Goal: Task Accomplishment & Management: Manage account settings

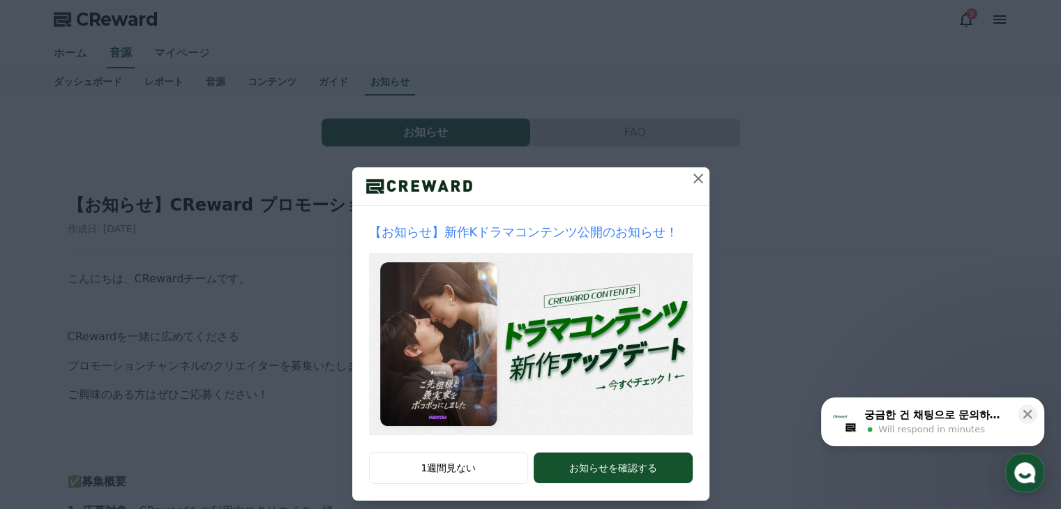
click at [692, 177] on icon at bounding box center [698, 178] width 17 height 17
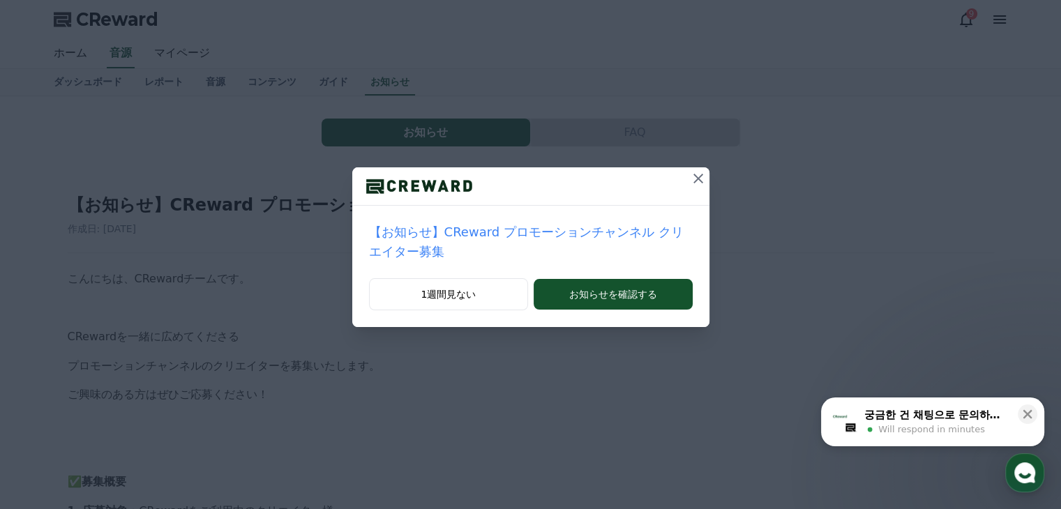
click at [690, 175] on icon at bounding box center [698, 178] width 17 height 17
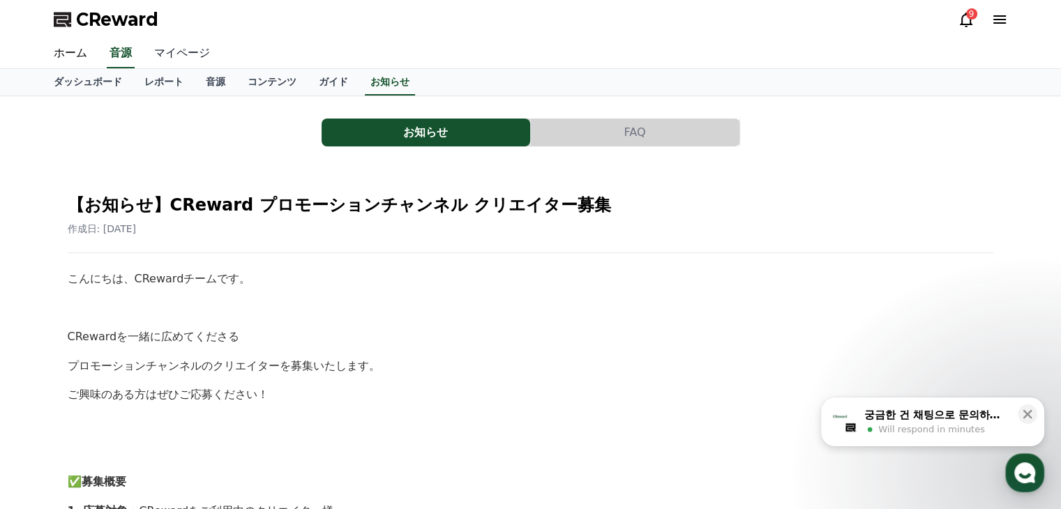
click at [173, 57] on link "マイページ" at bounding box center [182, 53] width 78 height 29
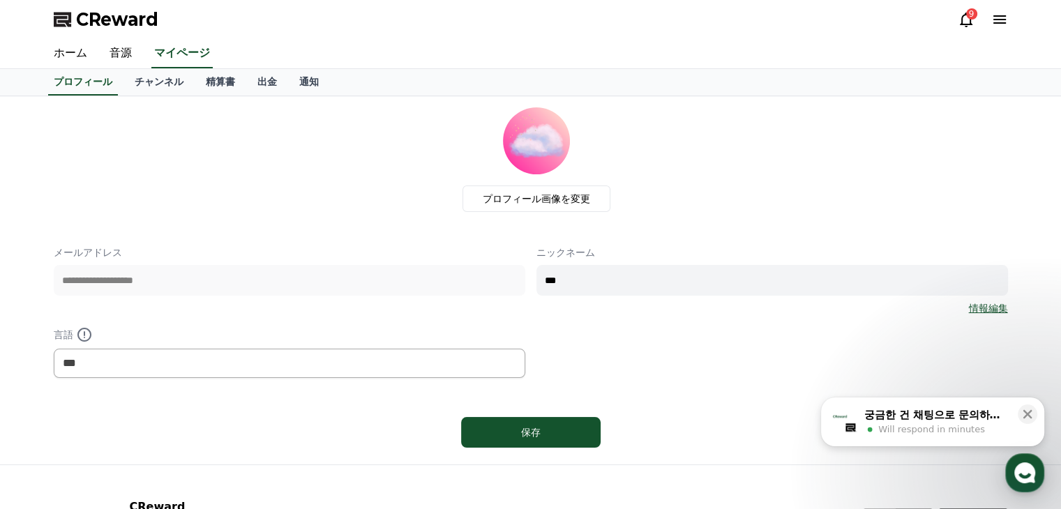
click at [996, 20] on icon at bounding box center [999, 19] width 17 height 17
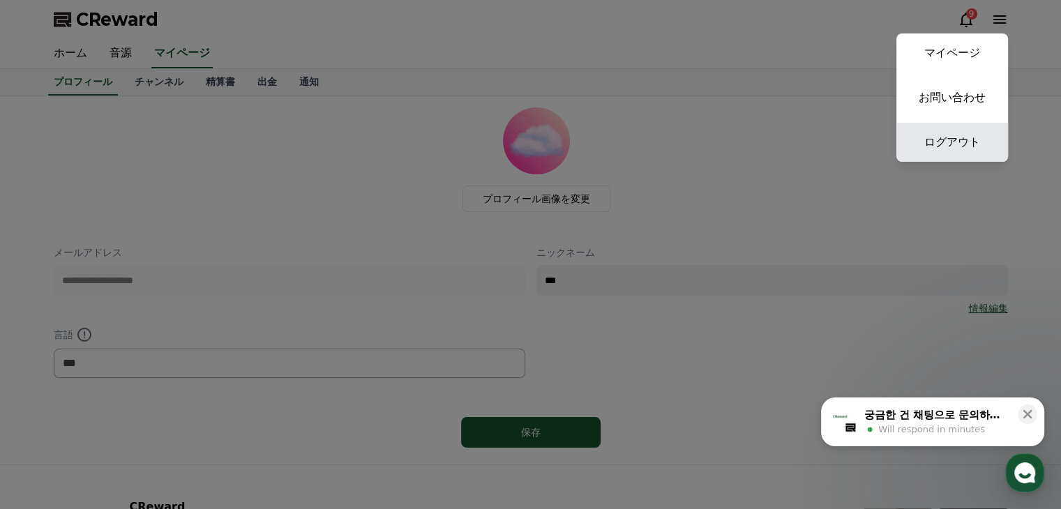
click at [957, 142] on link "ログアウト" at bounding box center [952, 142] width 112 height 39
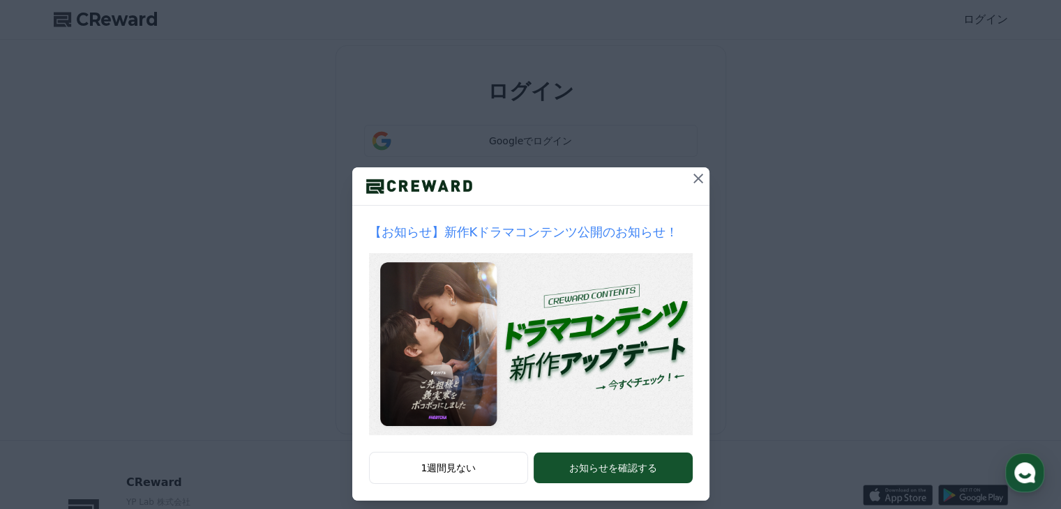
click at [693, 178] on icon at bounding box center [698, 179] width 10 height 10
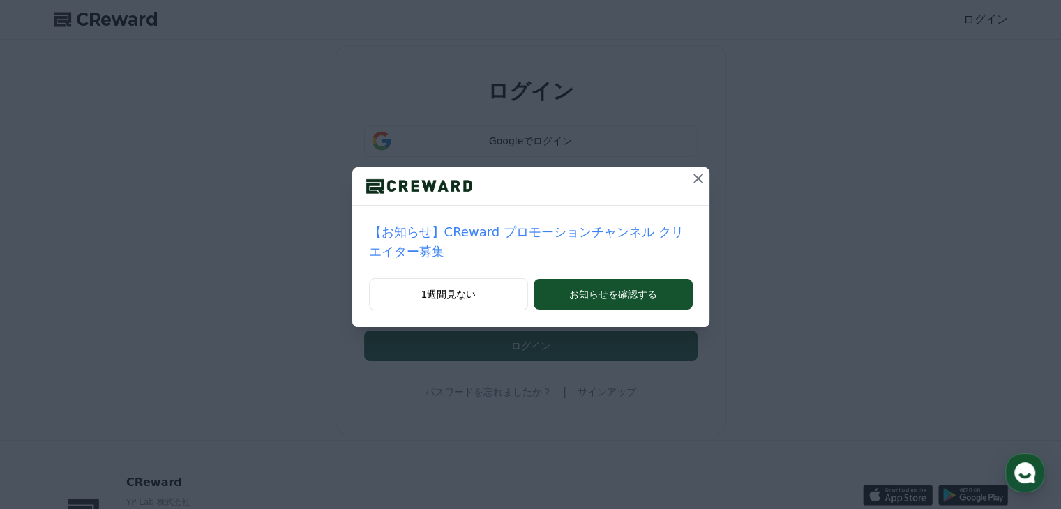
click at [690, 179] on icon at bounding box center [698, 178] width 17 height 17
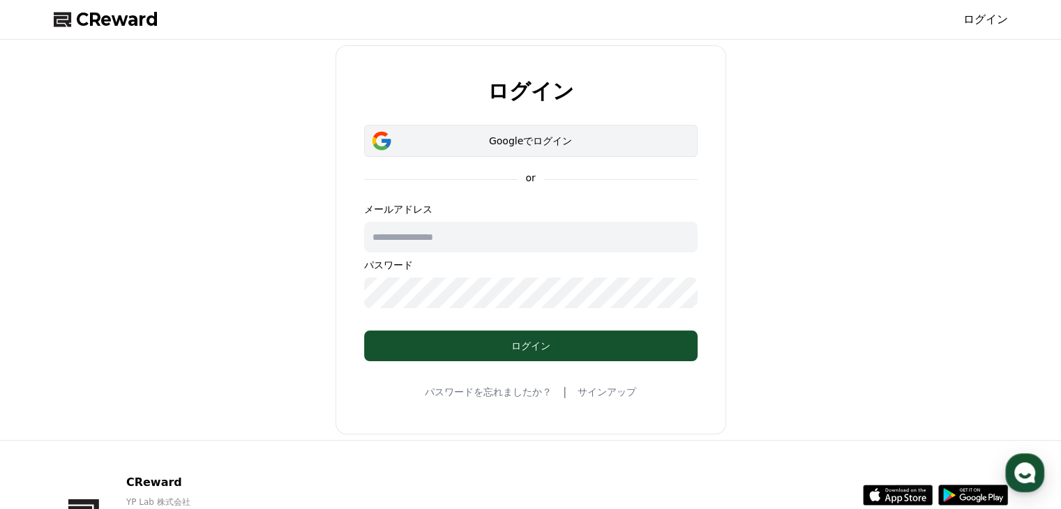
click at [571, 138] on div "Googleでログイン" at bounding box center [530, 141] width 293 height 14
